Goal: Transaction & Acquisition: Subscribe to service/newsletter

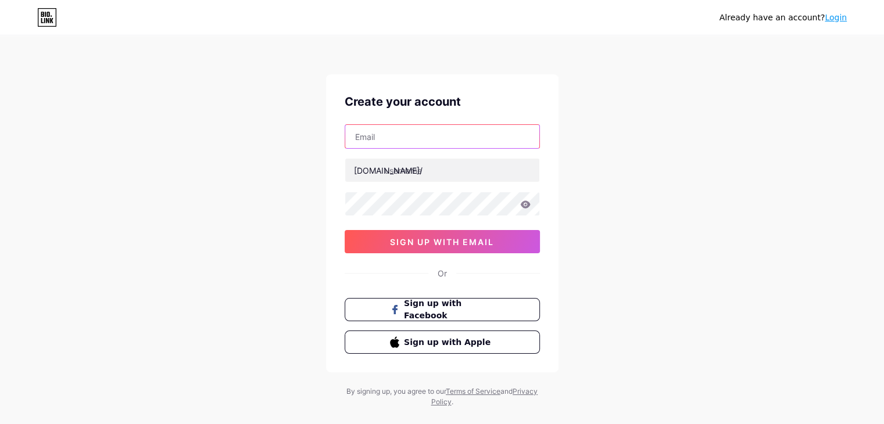
click at [409, 142] on input "text" at bounding box center [442, 136] width 194 height 23
type input "[EMAIL_ADDRESS][DOMAIN_NAME]"
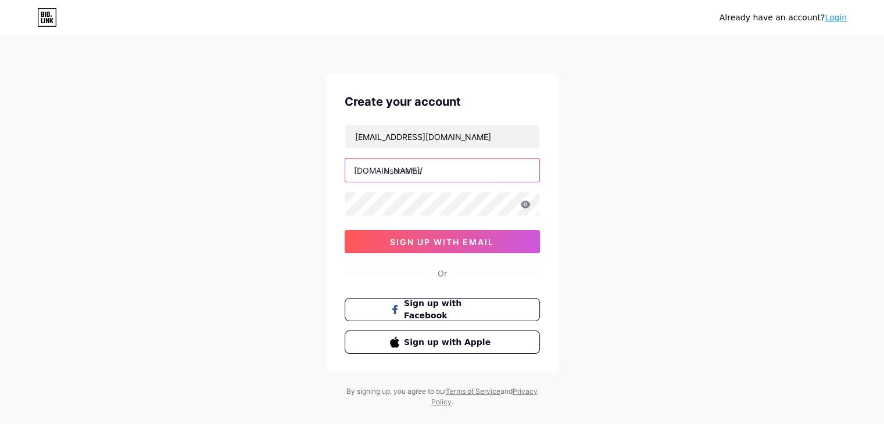
click at [435, 172] on input "text" at bounding box center [442, 170] width 194 height 23
type input "maysuoidienairdog"
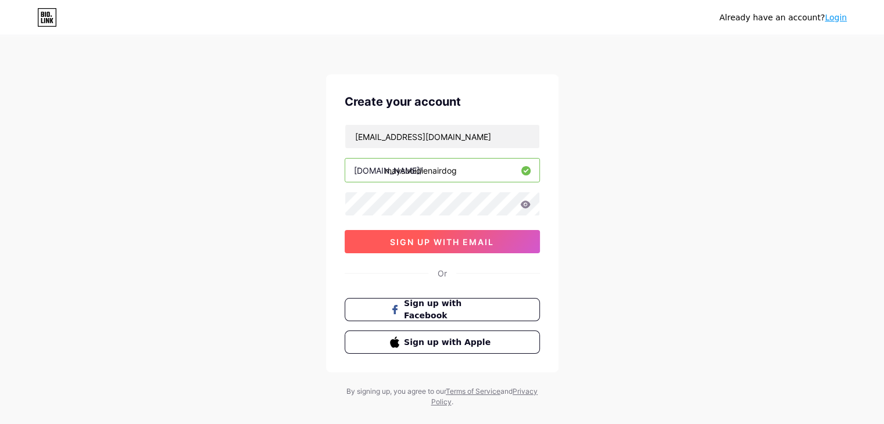
click at [425, 240] on span "sign up with email" at bounding box center [442, 242] width 104 height 10
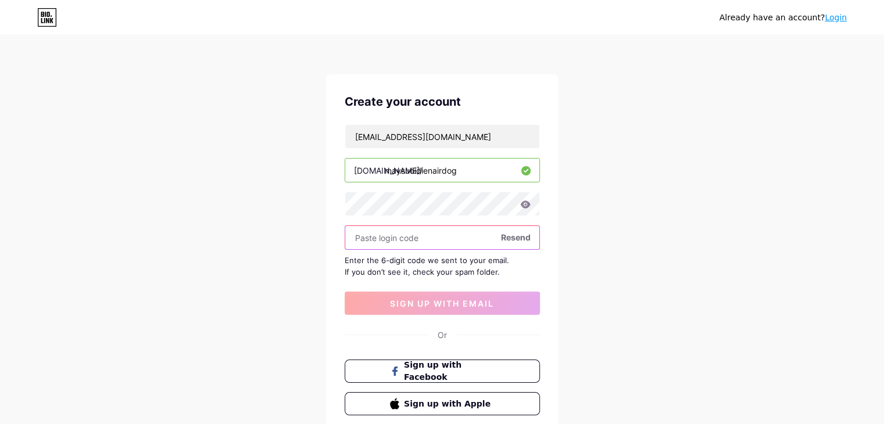
click at [392, 238] on input "text" at bounding box center [442, 237] width 194 height 23
paste input "983377"
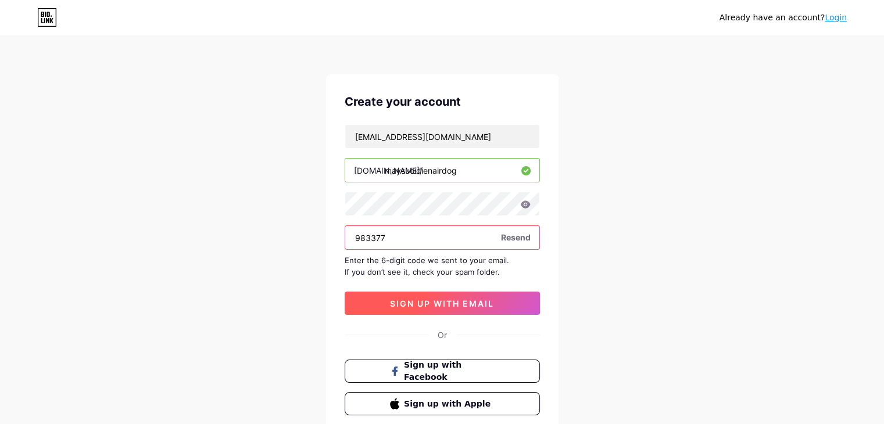
type input "983377"
click at [426, 299] on span "sign up with email" at bounding box center [442, 304] width 104 height 10
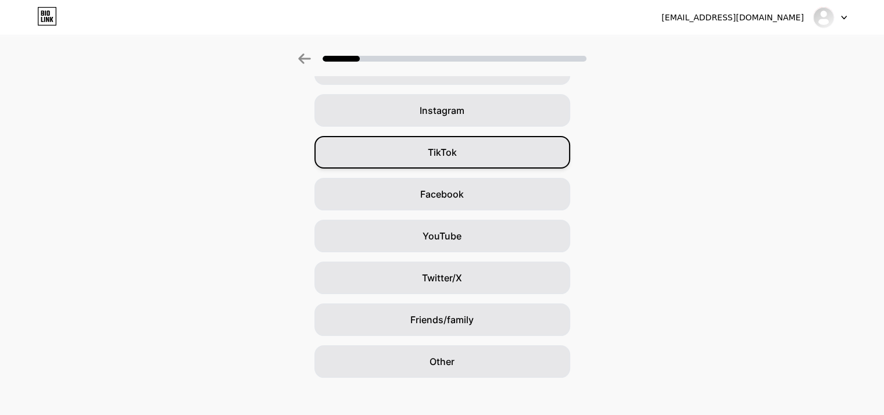
scroll to position [86, 0]
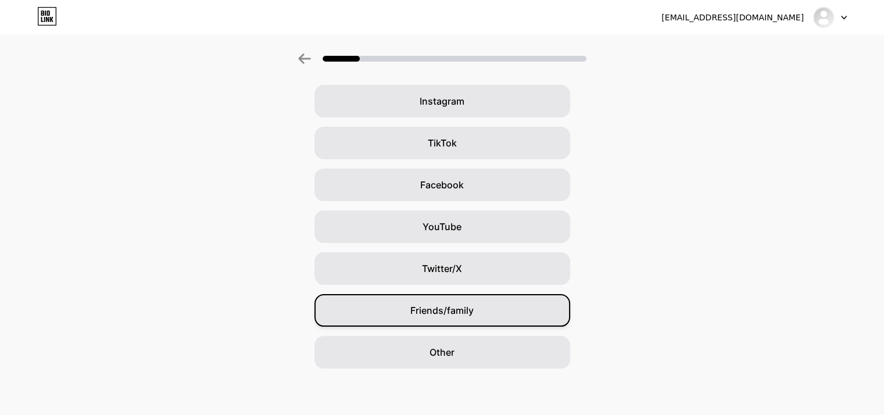
click at [467, 322] on div "Friends/family" at bounding box center [443, 310] width 256 height 33
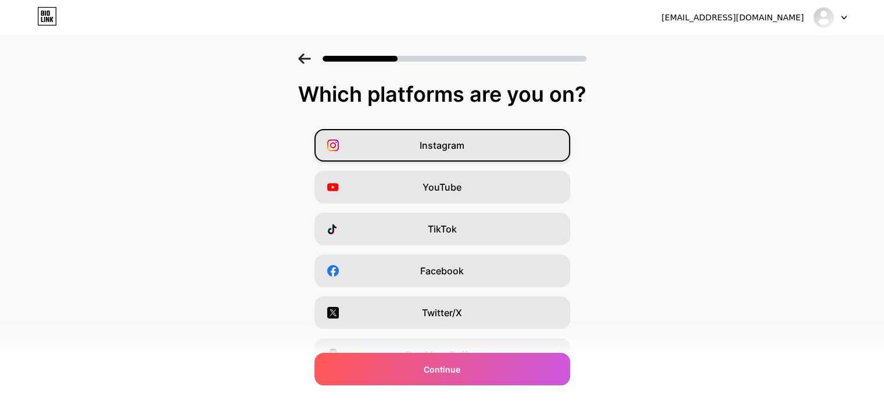
click at [441, 138] on span "Instagram" at bounding box center [442, 145] width 45 height 14
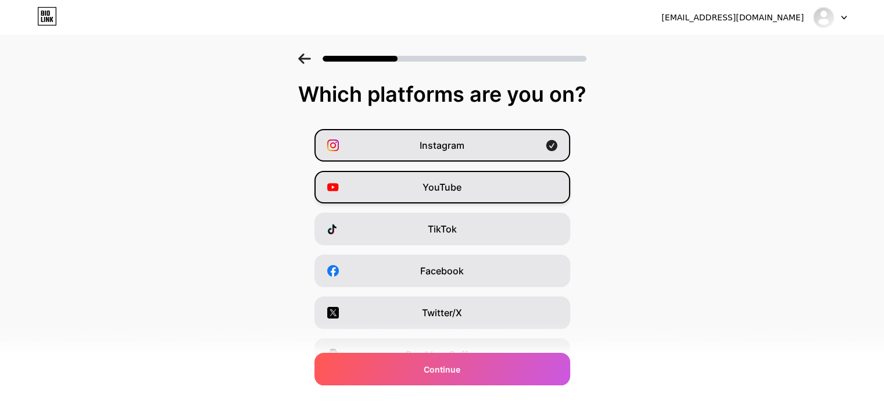
click at [448, 188] on span "YouTube" at bounding box center [442, 187] width 39 height 14
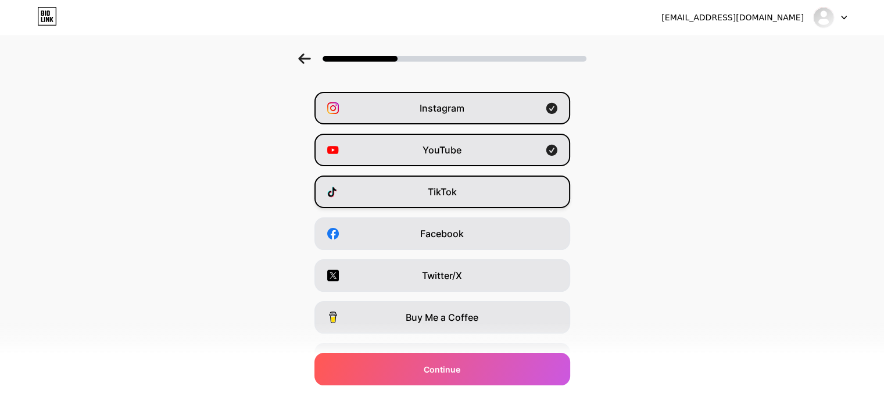
scroll to position [58, 0]
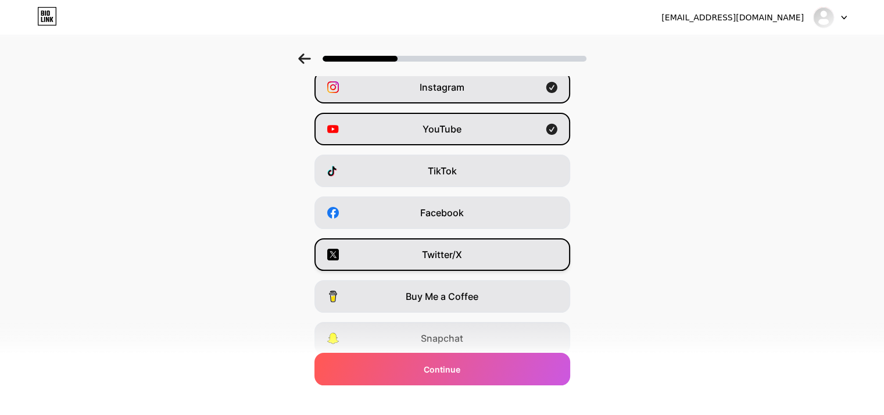
click at [449, 248] on span "Twitter/X" at bounding box center [442, 255] width 40 height 14
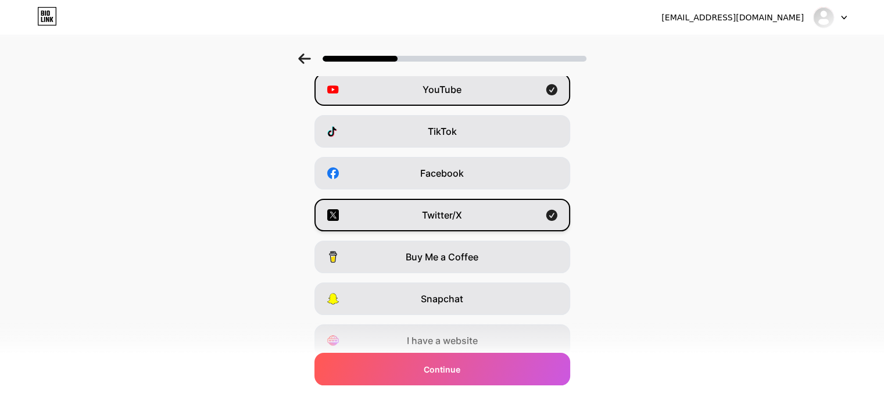
scroll to position [144, 0]
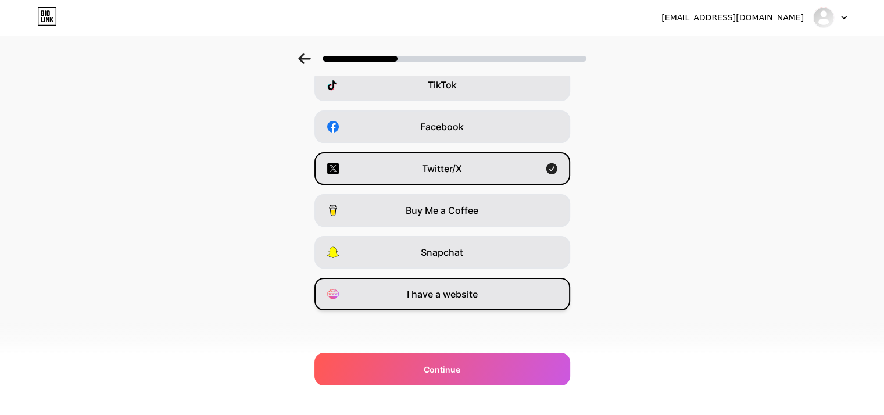
click at [464, 289] on span "I have a website" at bounding box center [442, 294] width 71 height 14
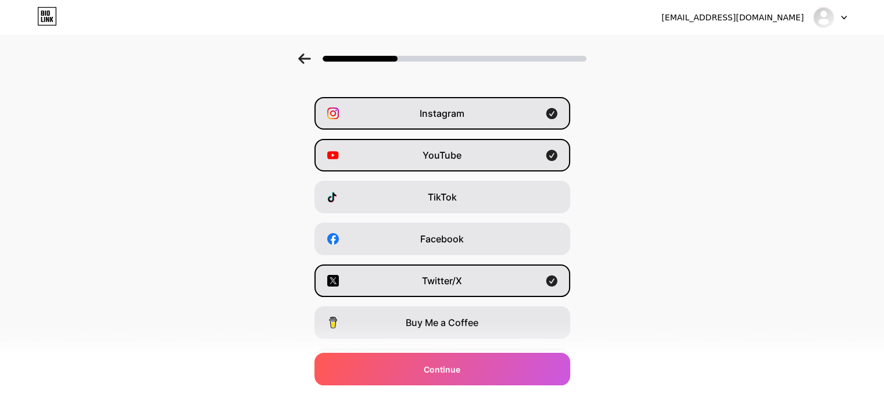
scroll to position [28, 0]
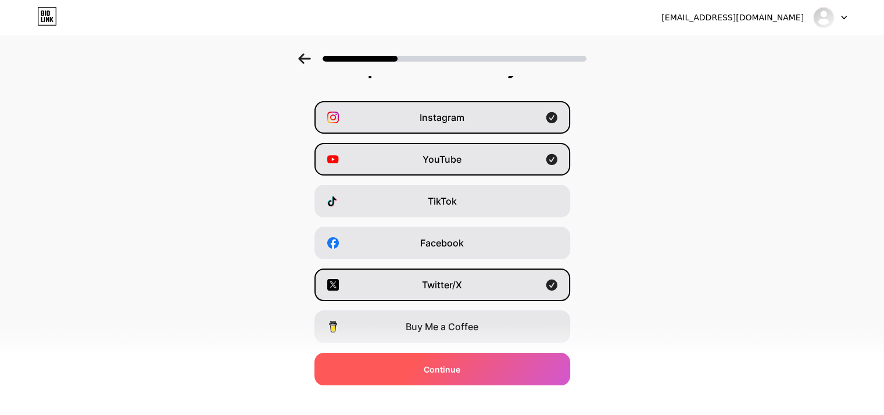
click at [460, 369] on span "Continue" at bounding box center [442, 369] width 37 height 12
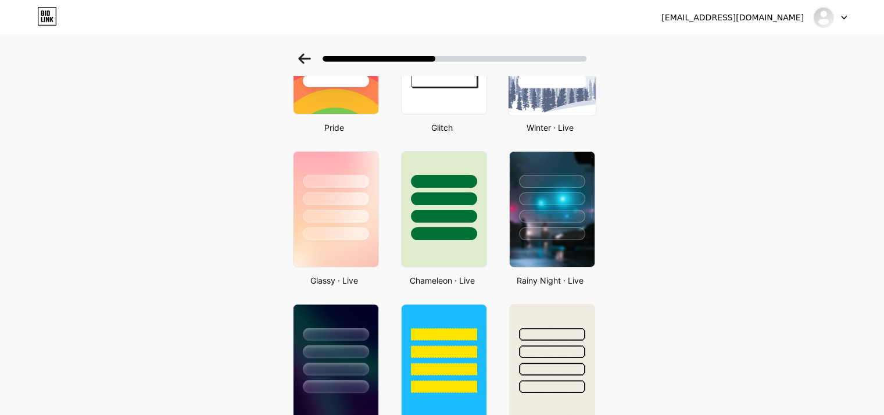
scroll to position [291, 0]
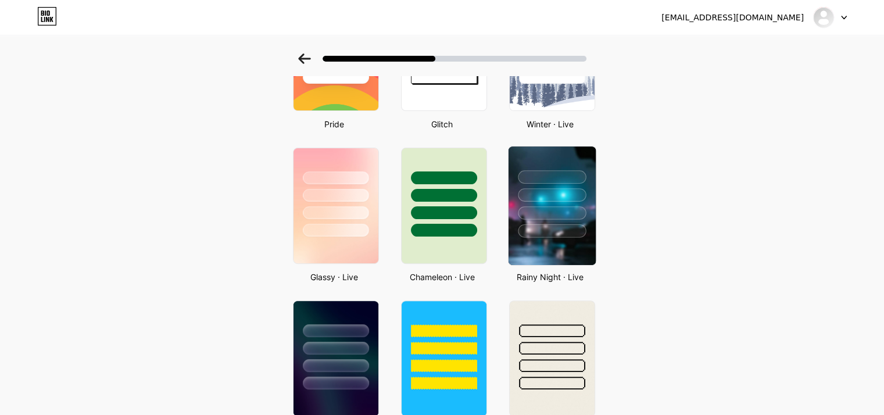
click at [556, 216] on div at bounding box center [552, 212] width 68 height 13
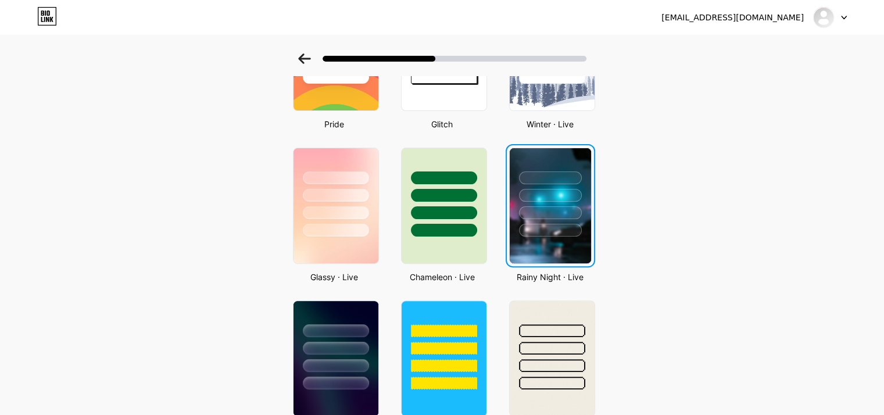
scroll to position [0, 0]
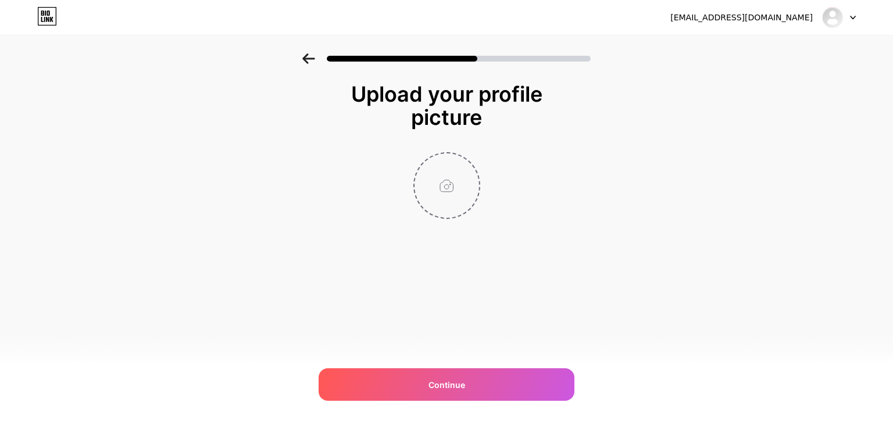
click at [429, 177] on input "file" at bounding box center [447, 185] width 65 height 65
type input "C:\fakepath\images (5).png"
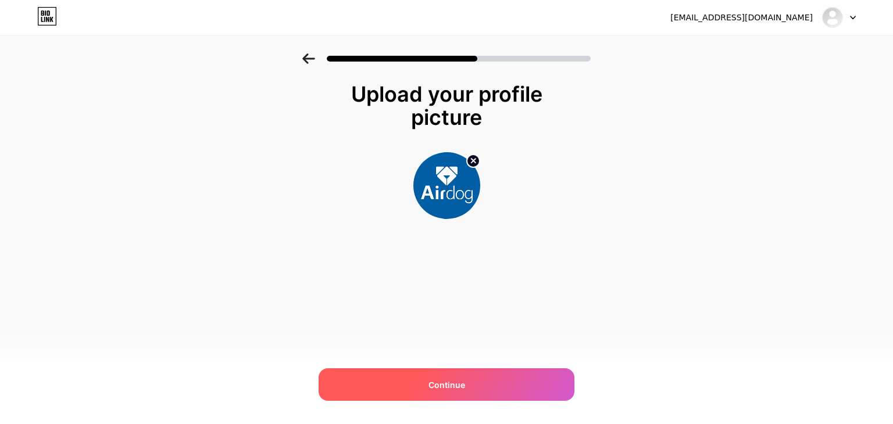
click at [479, 377] on div "Continue" at bounding box center [447, 385] width 256 height 33
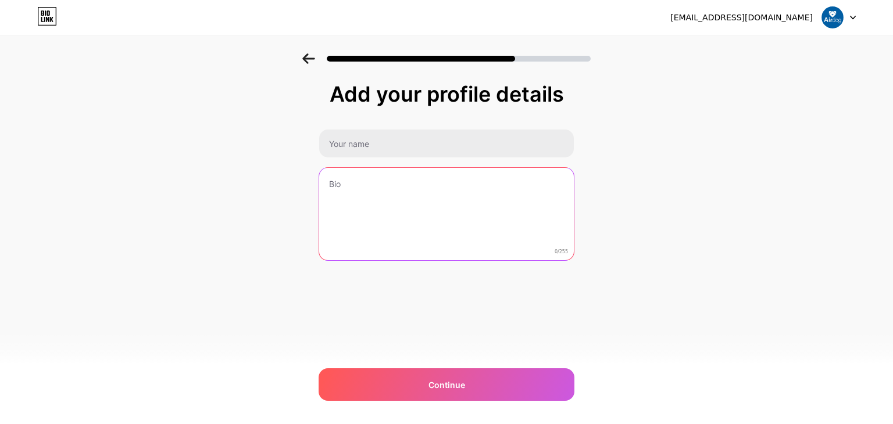
click at [389, 201] on textarea at bounding box center [446, 215] width 255 height 94
paste textarea "Máy sưởi điện Airdog là sản phẩm được tin dùng bởi các gia đình Việt, nổi bật n…"
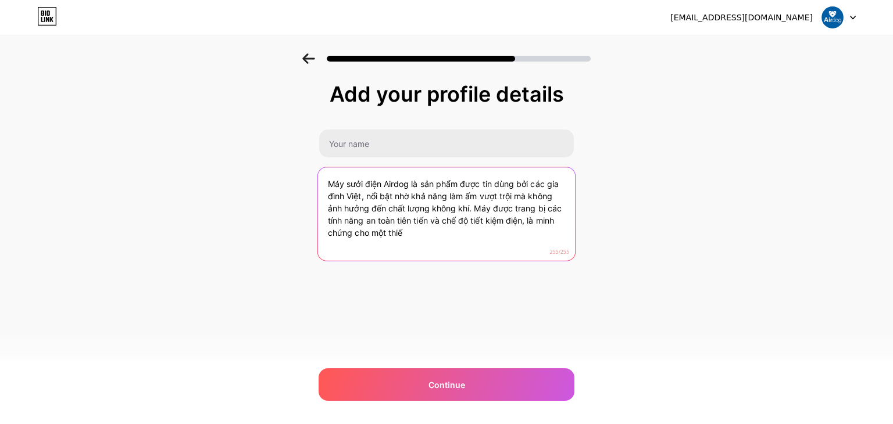
drag, startPoint x: 422, startPoint y: 235, endPoint x: 477, endPoint y: 208, distance: 61.9
click at [477, 208] on textarea "Máy sưởi điện Airdog là sản phẩm được tin dùng bởi các gia đình Việt, nổi bật n…" at bounding box center [446, 214] width 257 height 95
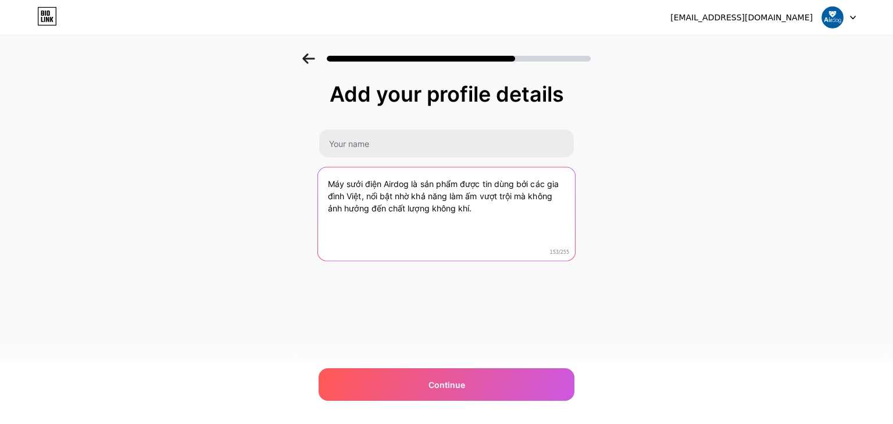
type textarea "Máy sưởi điện Airdog là sản phẩm được tin dùng bởi các gia đình Việt, nổi bật n…"
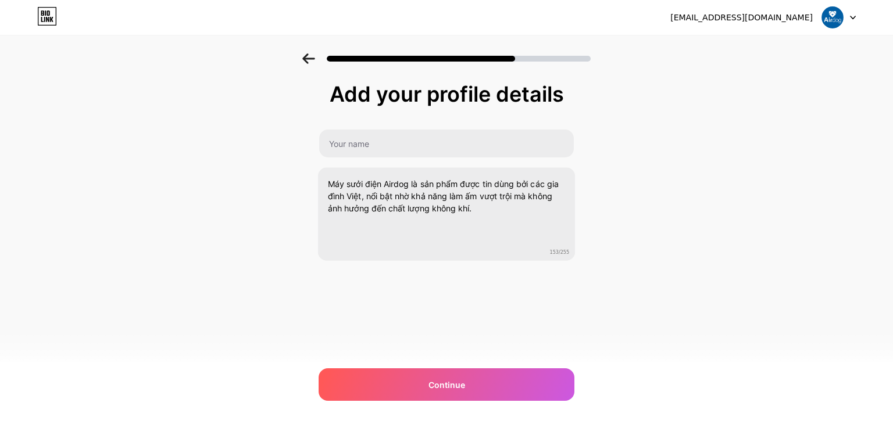
click at [444, 124] on div "Add your profile details Máy sưởi điện Airdog là sản phẩm được tin dùng bởi các…" at bounding box center [447, 172] width 256 height 178
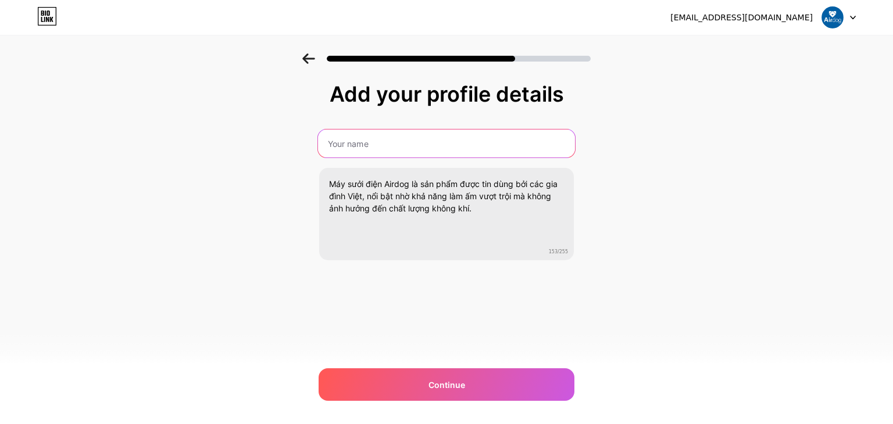
click at [442, 137] on input "text" at bounding box center [446, 144] width 257 height 28
type input "Máy sưởi điện Airdog"
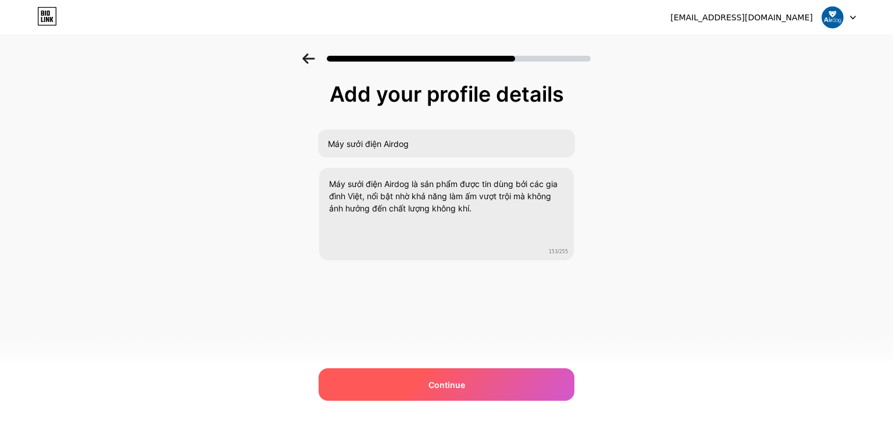
click at [447, 384] on span "Continue" at bounding box center [447, 385] width 37 height 12
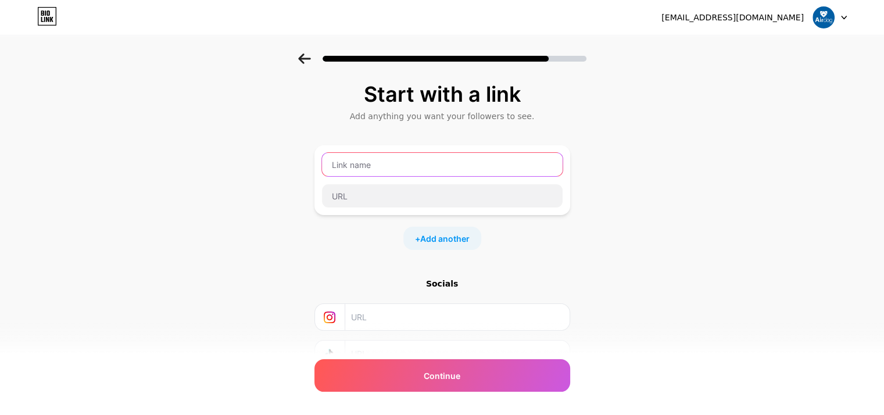
click at [418, 158] on input "text" at bounding box center [442, 164] width 241 height 23
click at [374, 163] on input "text" at bounding box center [442, 164] width 241 height 23
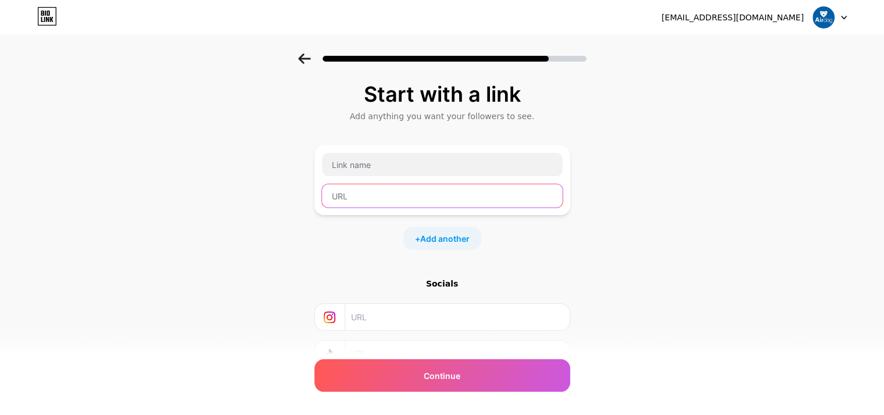
click at [368, 192] on input "text" at bounding box center [442, 195] width 241 height 23
paste input "[URL][DOMAIN_NAME]"
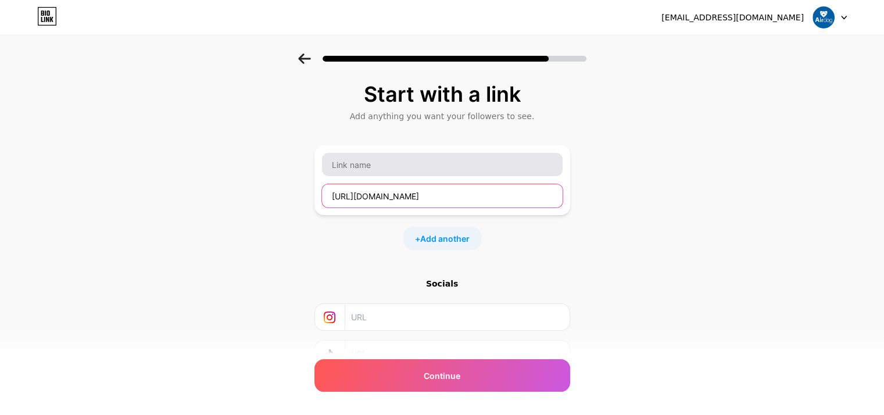
type input "[URL][DOMAIN_NAME]"
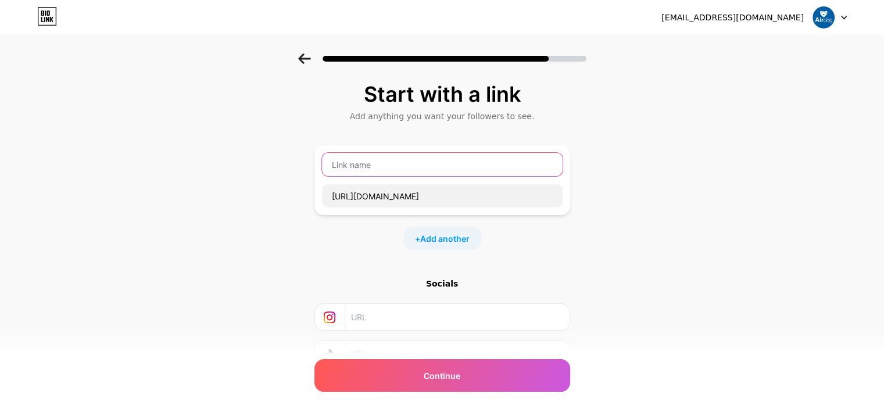
click at [379, 165] on input "text" at bounding box center [442, 164] width 241 height 23
type input "Máy sười điện Airdog"
click at [686, 152] on div "Start with a link Add anything you want your followers to see. Máy sười điện Ai…" at bounding box center [442, 257] width 884 height 409
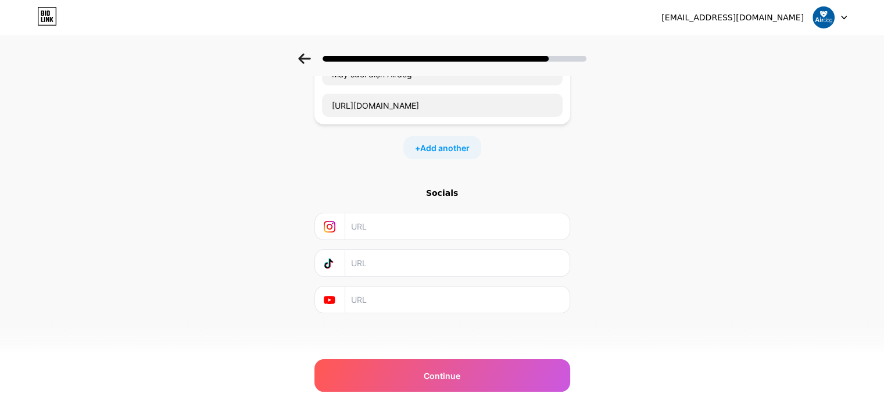
scroll to position [92, 0]
click at [484, 222] on input "text" at bounding box center [456, 225] width 211 height 26
click at [451, 227] on input "text" at bounding box center [456, 225] width 211 height 26
paste input "[URL][DOMAIN_NAME]"
type input "[URL][DOMAIN_NAME]"
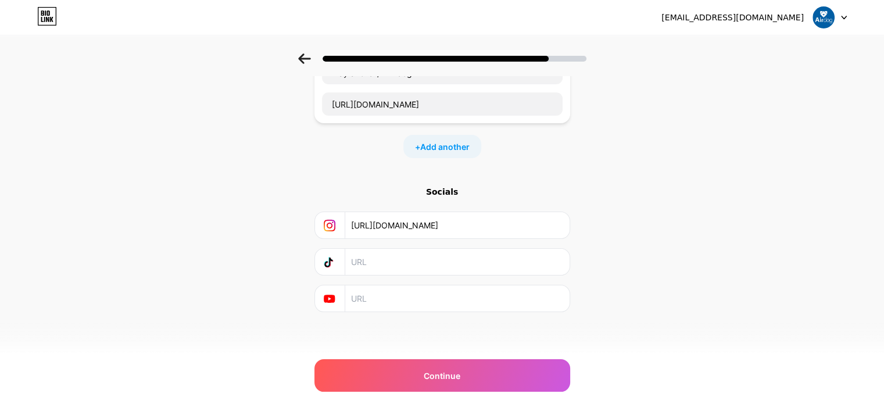
click at [645, 268] on div "Start with a link Add anything you want your followers to see. Máy sười điện Ai…" at bounding box center [442, 166] width 884 height 409
click at [441, 286] on input "text" at bounding box center [456, 298] width 211 height 26
paste input "[URL][DOMAIN_NAME]"
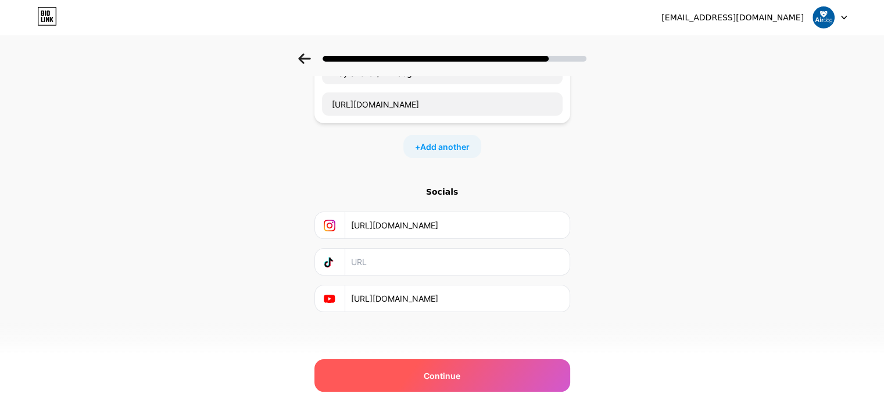
type input "[URL][DOMAIN_NAME]"
click at [434, 371] on span "Continue" at bounding box center [442, 376] width 37 height 12
click at [435, 374] on span "Continue" at bounding box center [442, 376] width 37 height 12
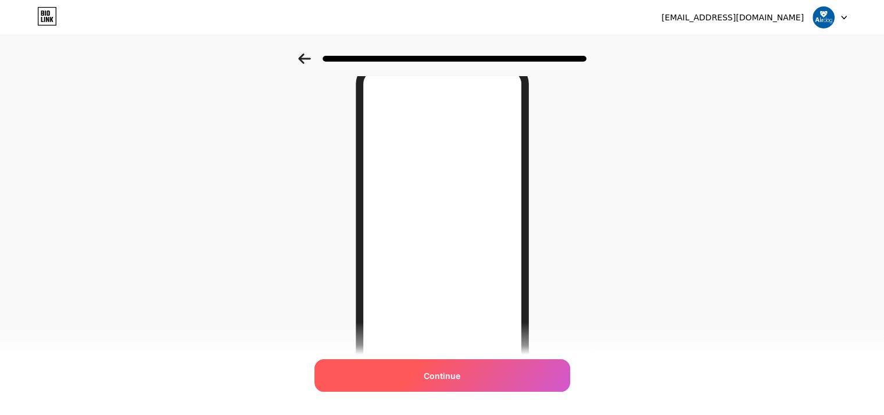
scroll to position [52, 0]
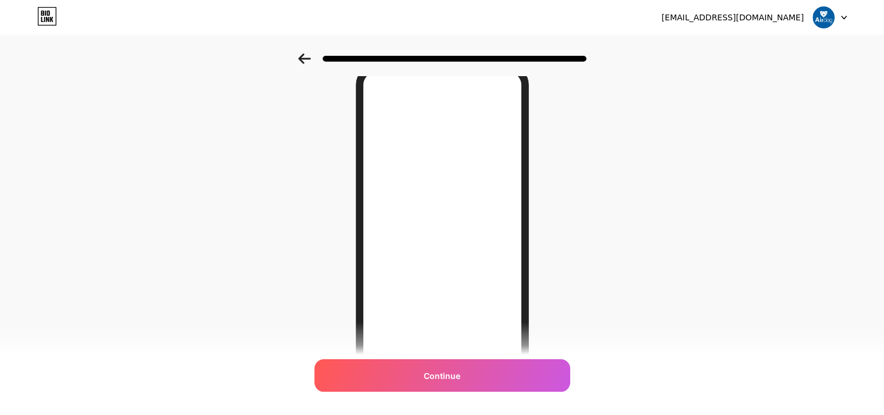
click at [304, 56] on icon at bounding box center [304, 58] width 13 height 10
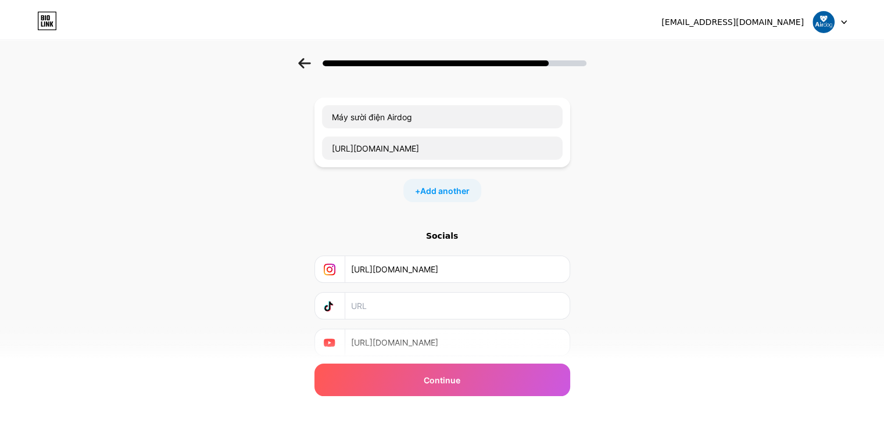
scroll to position [0, 0]
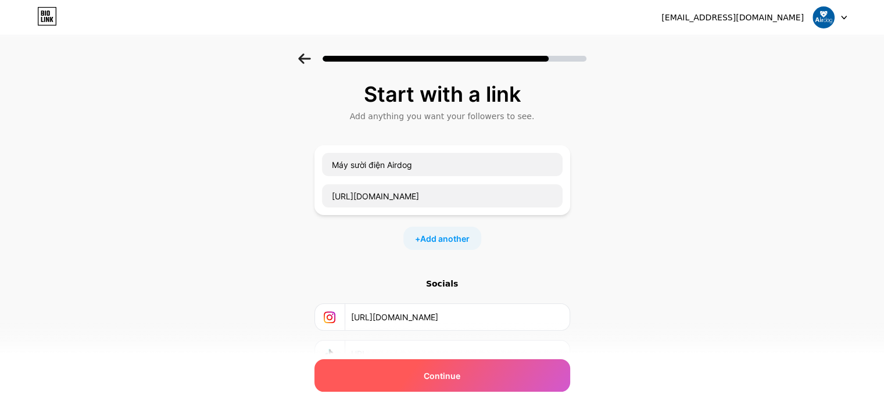
click at [445, 375] on span "Continue" at bounding box center [442, 376] width 37 height 12
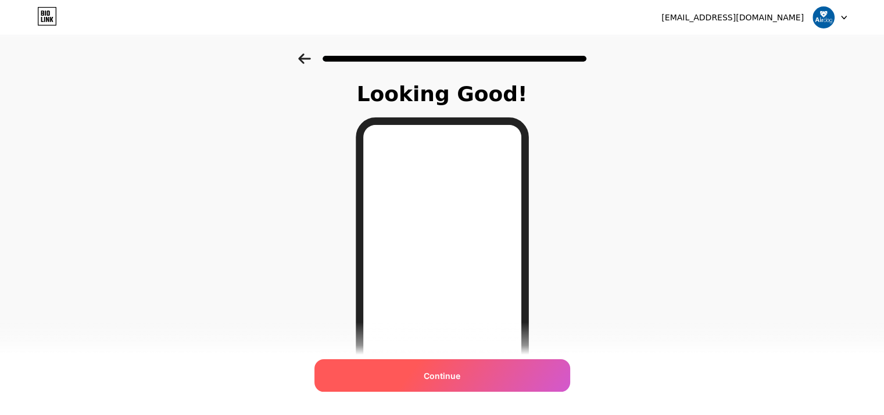
click at [455, 380] on span "Continue" at bounding box center [442, 376] width 37 height 12
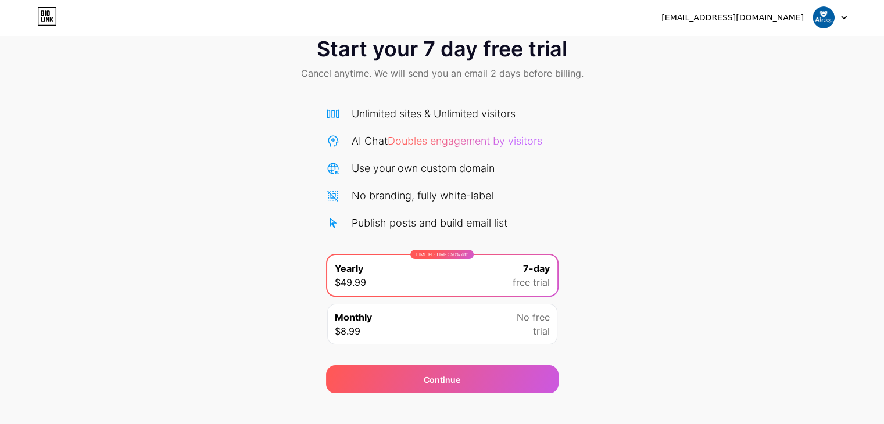
scroll to position [43, 0]
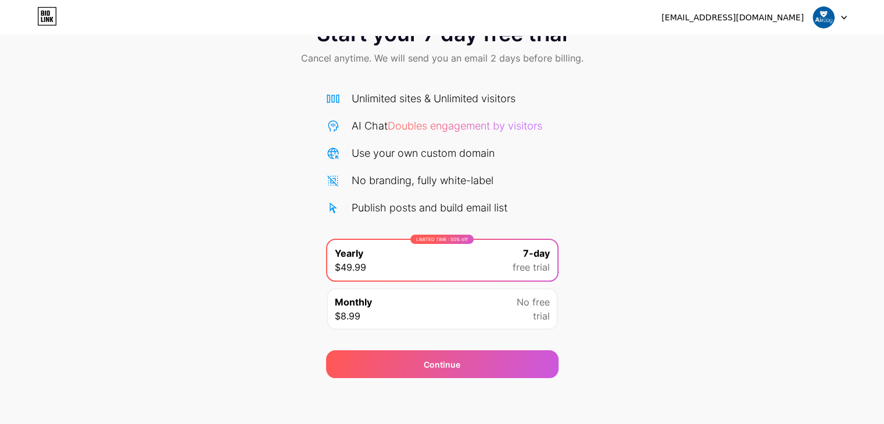
click at [477, 316] on div "Monthly $8.99 No free trial" at bounding box center [442, 309] width 230 height 41
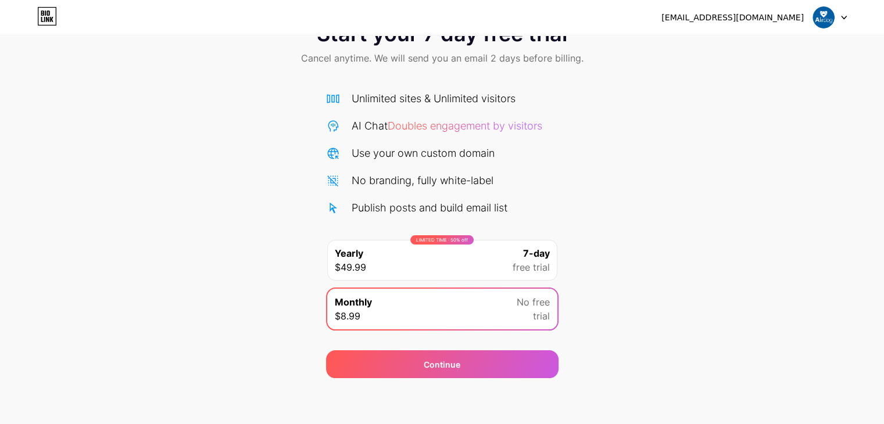
click at [471, 262] on div "LIMITED TIME : 50% off Yearly $49.99 7-day free trial" at bounding box center [442, 260] width 230 height 41
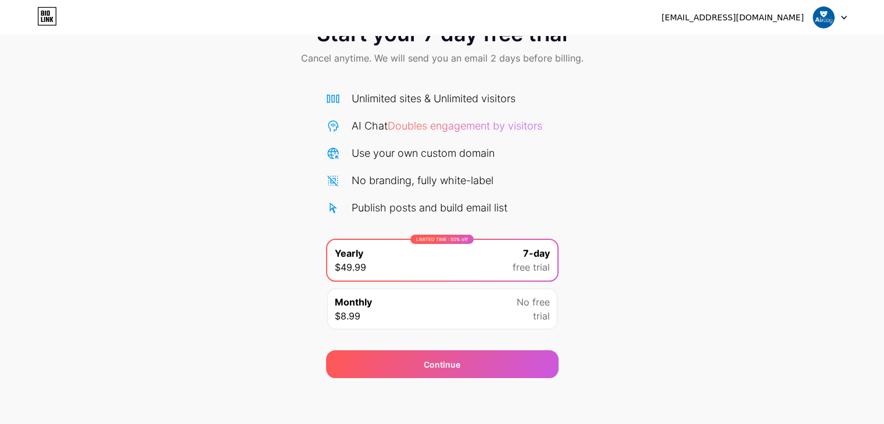
scroll to position [0, 0]
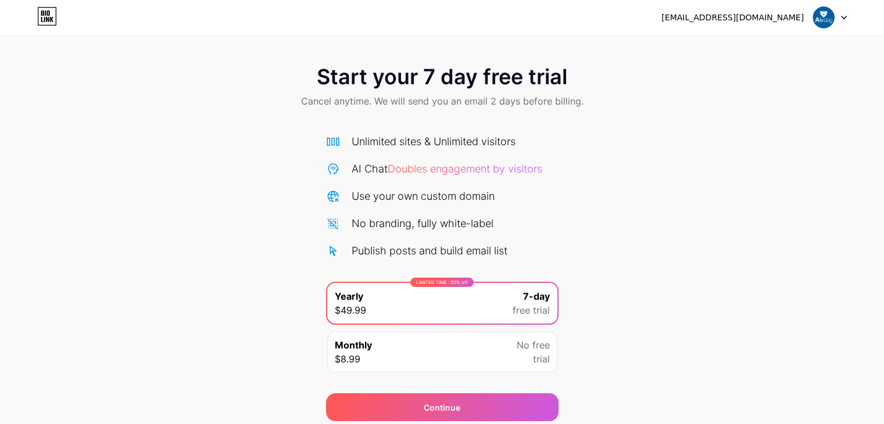
click at [819, 22] on img at bounding box center [824, 17] width 22 height 22
click at [48, 15] on icon at bounding box center [48, 12] width 3 height 5
